Goal: Find contact information: Find contact information

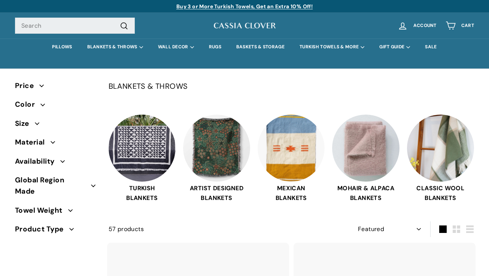
select select "manual"
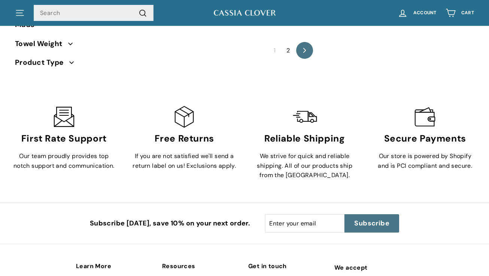
scroll to position [4858, 0]
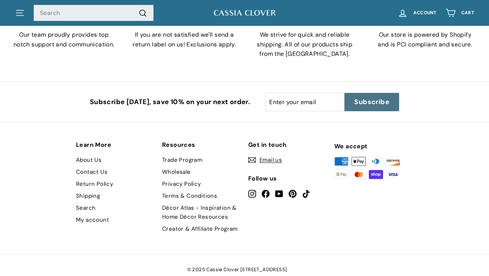
click at [278, 155] on span "Email us" at bounding box center [271, 159] width 22 height 9
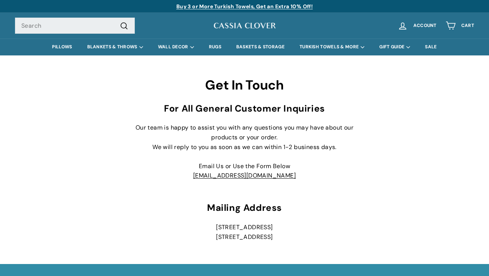
click at [217, 173] on link "[EMAIL_ADDRESS][DOMAIN_NAME]" at bounding box center [244, 176] width 103 height 8
